Goal: Navigation & Orientation: Go to known website

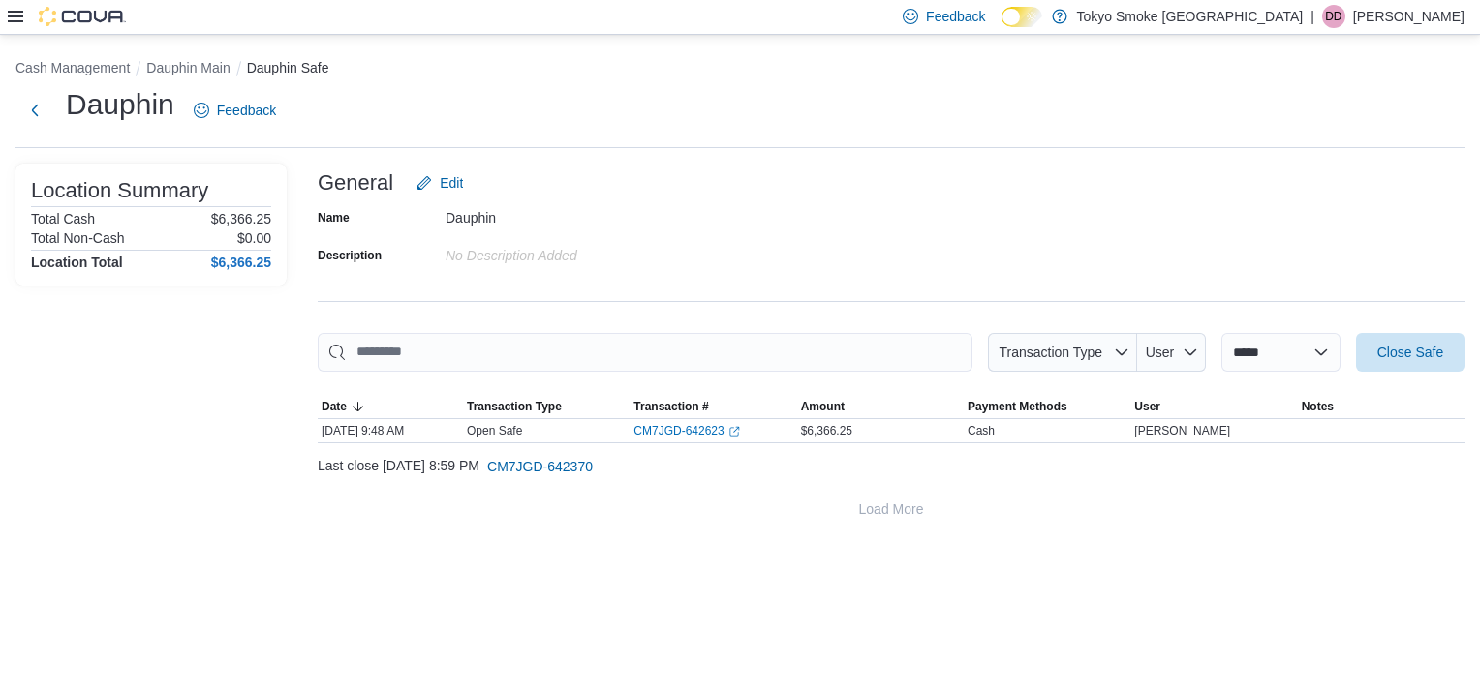
click at [642, 243] on div "No Description added" at bounding box center [575, 251] width 260 height 23
click at [1421, 14] on p "[PERSON_NAME]" at bounding box center [1408, 16] width 111 height 23
click at [1349, 185] on span "Sign Out" at bounding box center [1339, 184] width 52 height 19
